Goal: Information Seeking & Learning: Learn about a topic

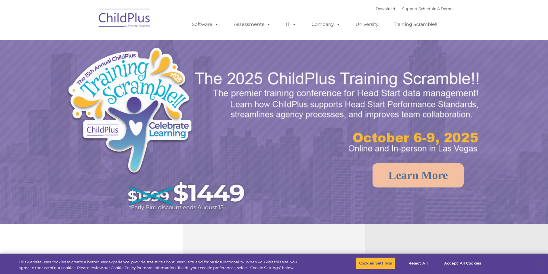
select select "MEDIUM"
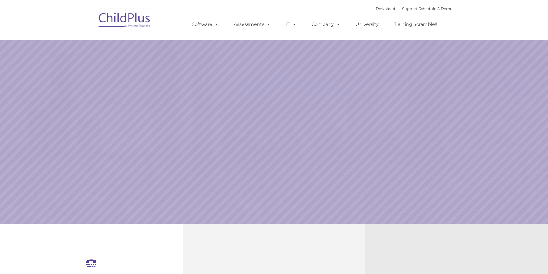
select select "MEDIUM"
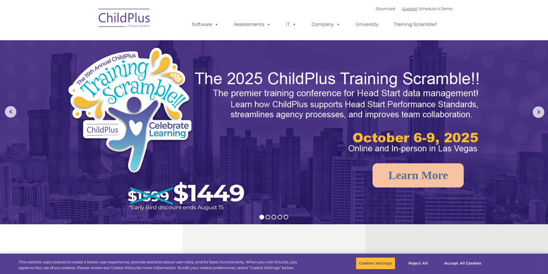
click at [402, 9] on link "Support" at bounding box center [409, 8] width 15 height 5
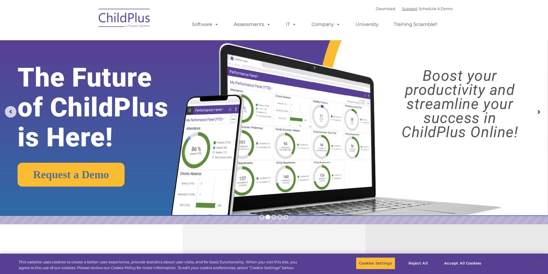
click at [402, 9] on link "Support" at bounding box center [409, 8] width 15 height 5
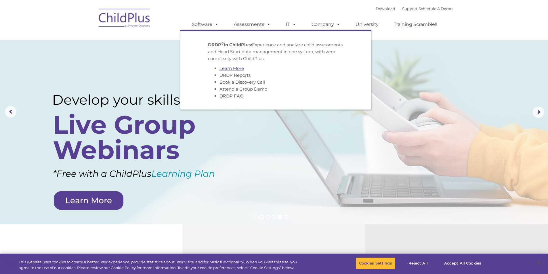
click at [235, 68] on link "Learn More" at bounding box center [232, 68] width 24 height 5
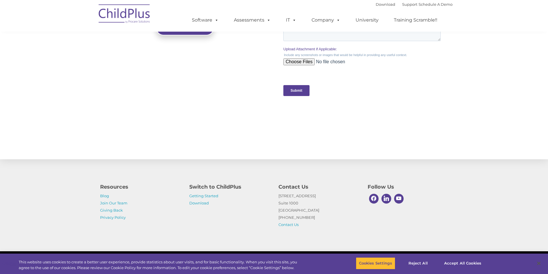
scroll to position [552, 0]
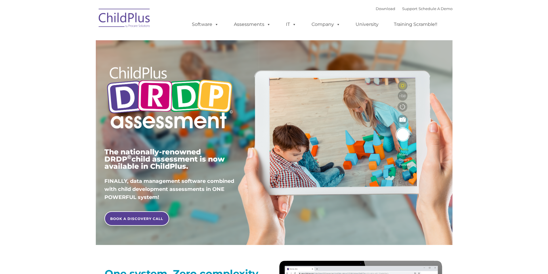
type input ""
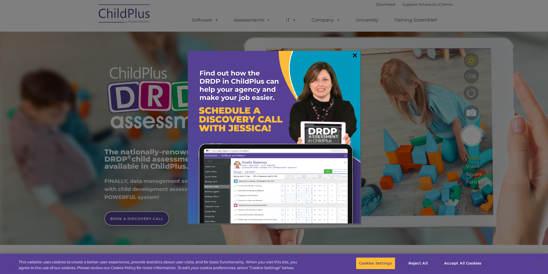
click at [354, 56] on link "×" at bounding box center [355, 55] width 7 height 6
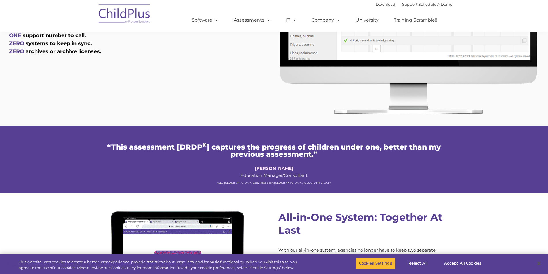
scroll to position [374, 0]
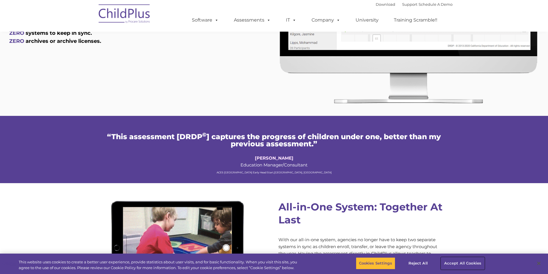
click at [460, 261] on button "Accept All Cookies" at bounding box center [462, 264] width 43 height 12
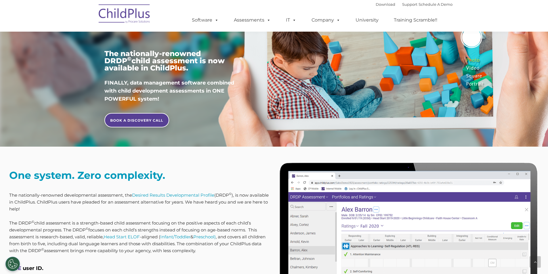
scroll to position [0, 0]
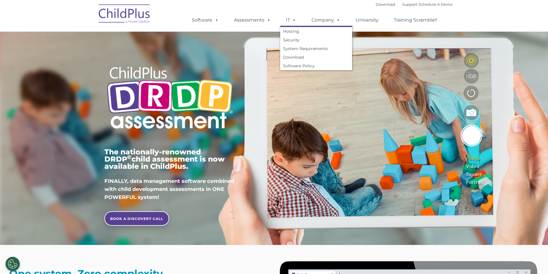
click at [289, 21] on link "IT" at bounding box center [291, 20] width 22 height 12
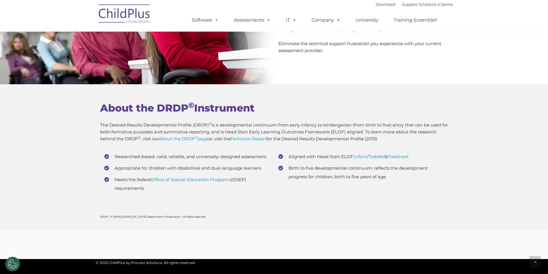
scroll to position [2145, 0]
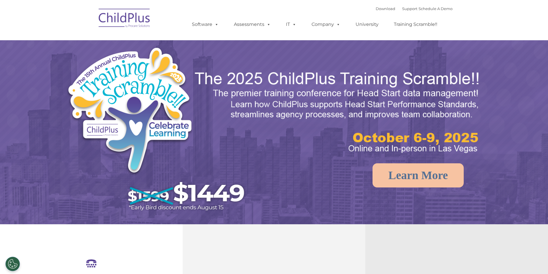
select select "MEDIUM"
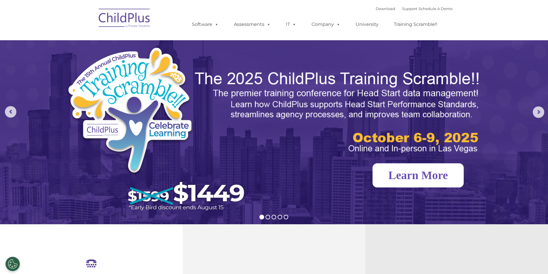
click at [433, 178] on link "Learn More" at bounding box center [418, 175] width 91 height 24
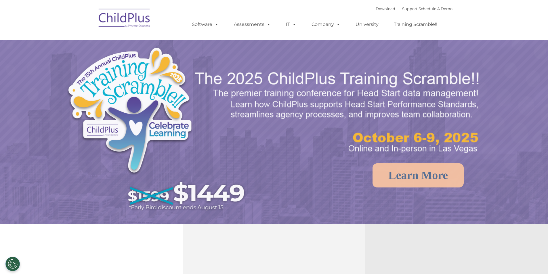
select select "MEDIUM"
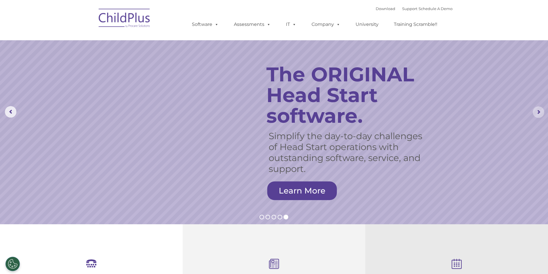
click at [540, 113] on rs-arrow at bounding box center [539, 112] width 12 height 12
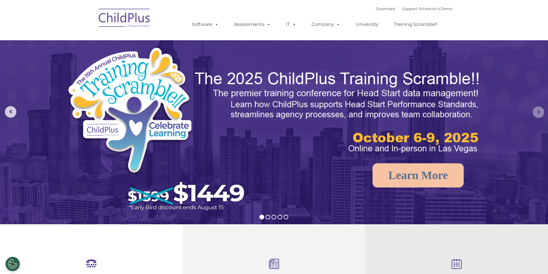
click at [537, 114] on rs-arrow at bounding box center [539, 112] width 12 height 12
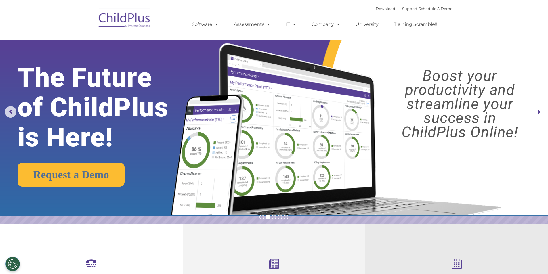
click at [537, 114] on rs-arrow at bounding box center [539, 112] width 12 height 12
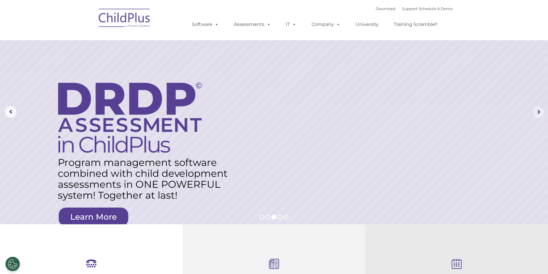
click at [537, 114] on rs-arrow at bounding box center [539, 112] width 12 height 12
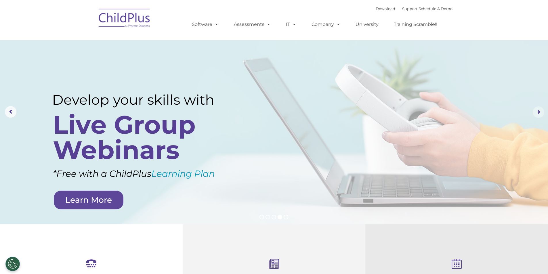
click at [537, 114] on rs-arrow at bounding box center [539, 112] width 12 height 12
